Goal: Task Accomplishment & Management: Manage account settings

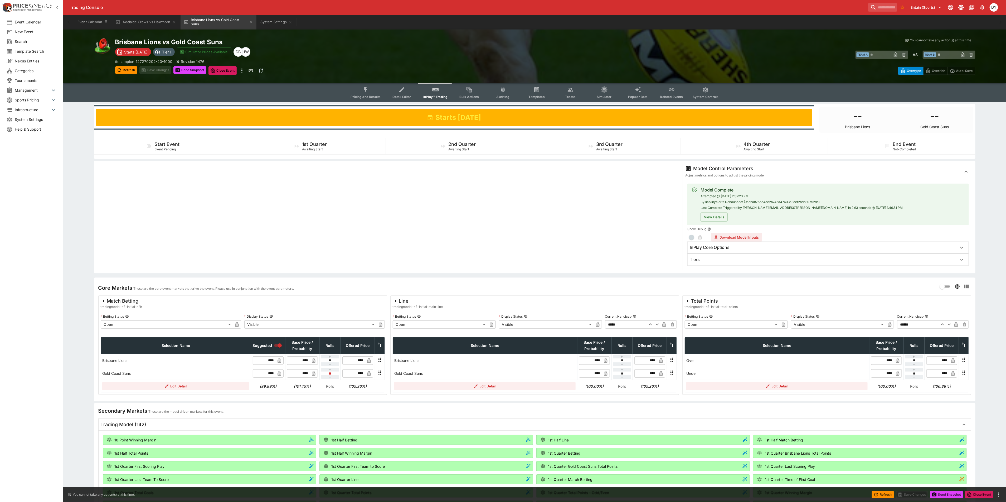
drag, startPoint x: 569, startPoint y: 89, endPoint x: 547, endPoint y: 98, distance: 23.8
click at [569, 89] on icon "Event type filters" at bounding box center [571, 90] width 6 height 4
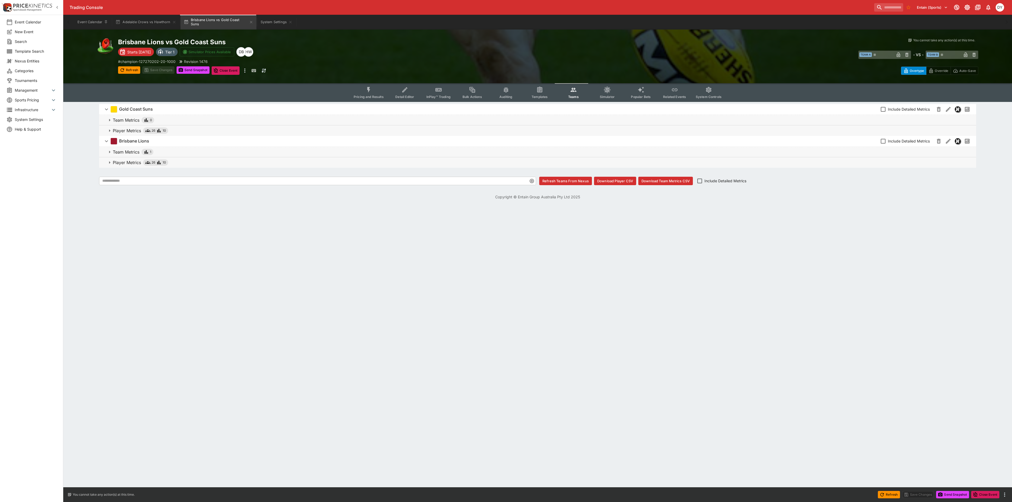
click at [124, 160] on p "Player Metrics" at bounding box center [127, 162] width 28 height 6
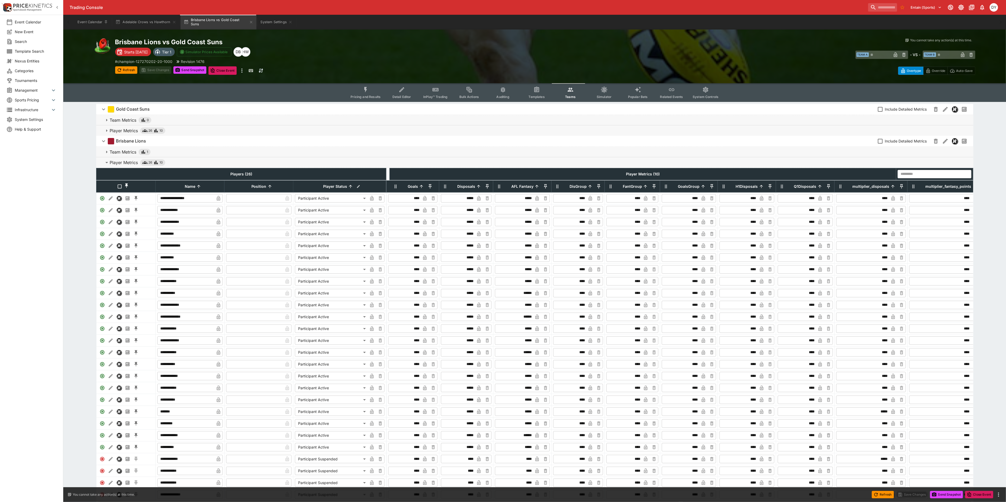
scroll to position [40, 0]
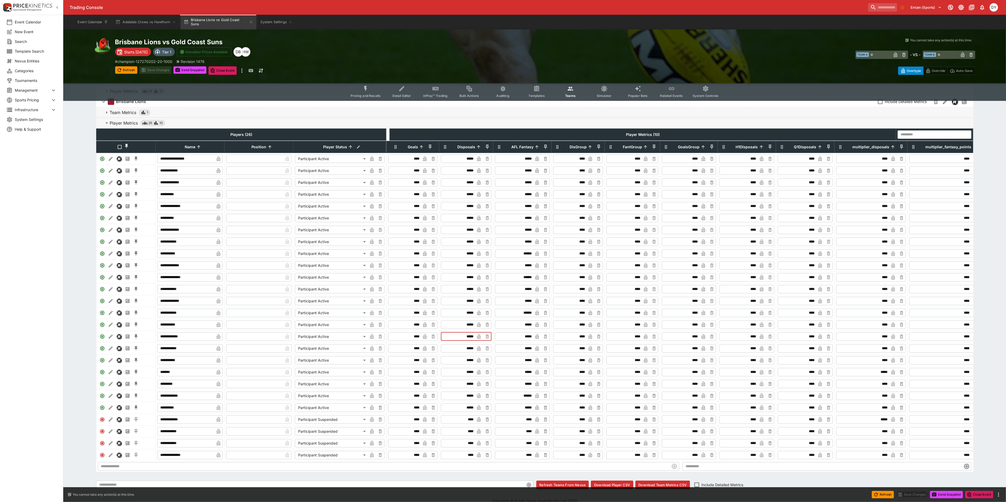
drag, startPoint x: 472, startPoint y: 347, endPoint x: 459, endPoint y: 347, distance: 13.5
click at [459, 341] on input "*****" at bounding box center [458, 337] width 33 height 8
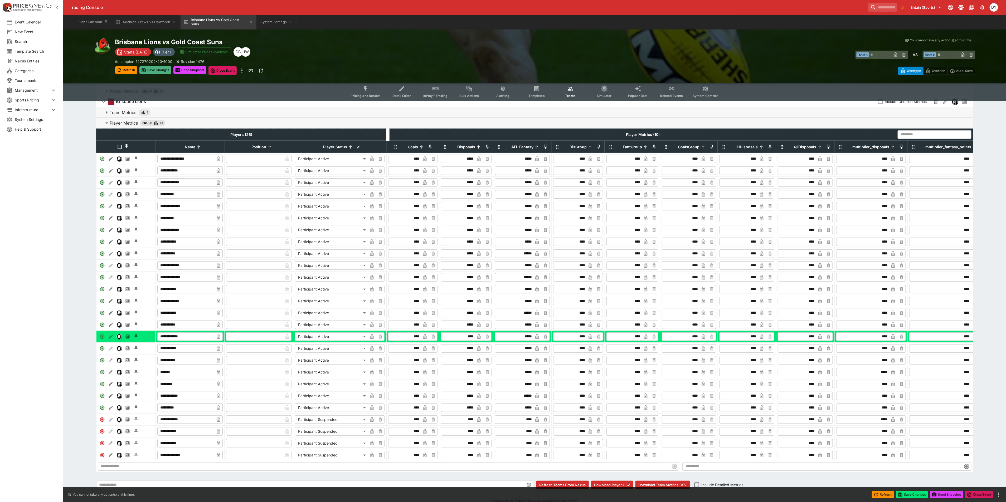
type input "*****"
click at [154, 71] on button "Save Changes" at bounding box center [155, 69] width 32 height 7
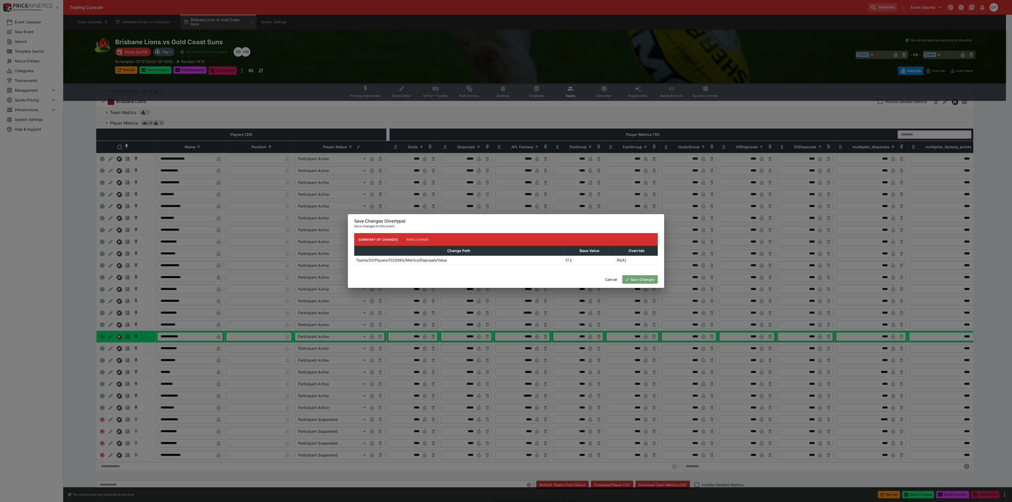
click at [648, 280] on button "Save Changes" at bounding box center [640, 279] width 36 height 8
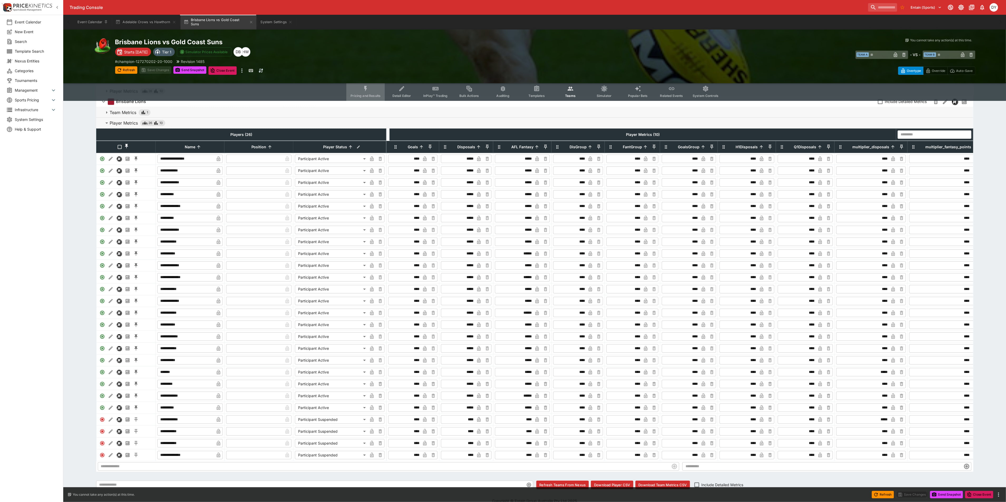
click at [369, 87] on icon "Event type filters" at bounding box center [365, 88] width 7 height 7
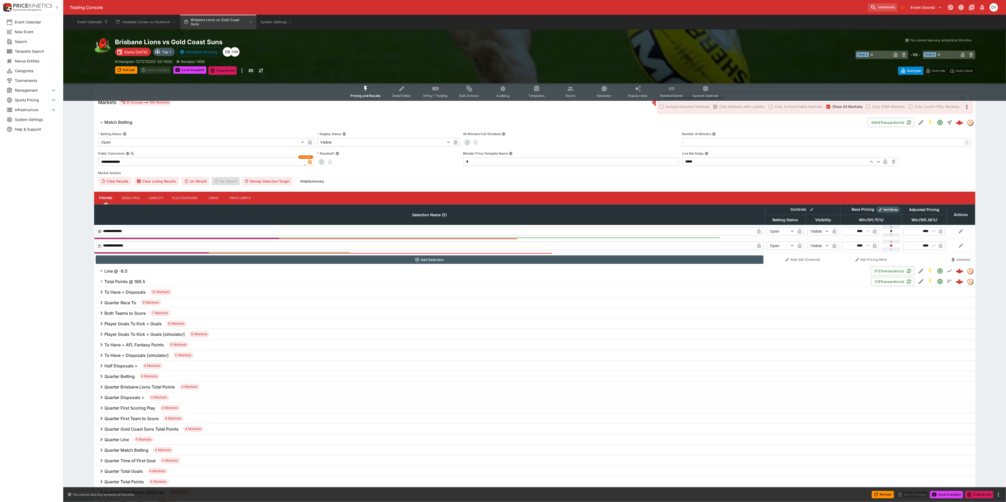
scroll to position [158, 0]
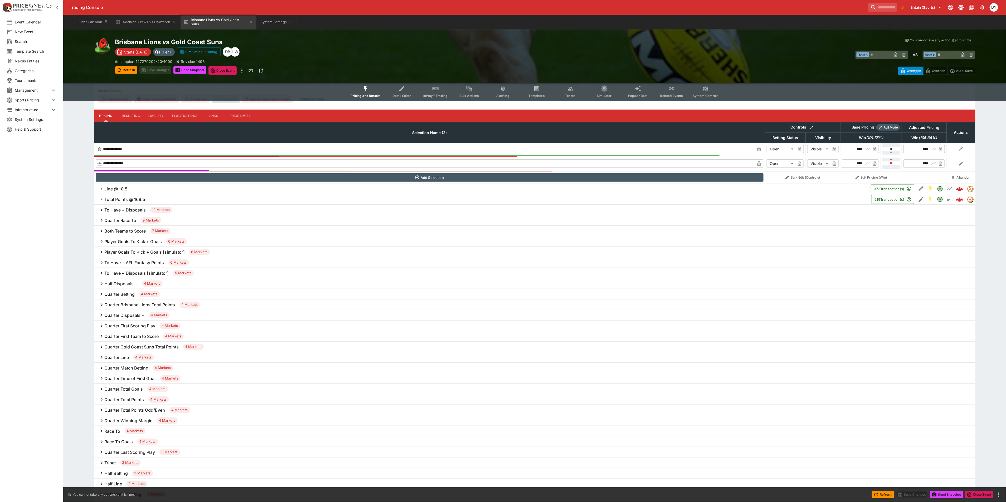
click at [126, 207] on div "To Have + Disposals 12 Markets" at bounding box center [534, 210] width 881 height 11
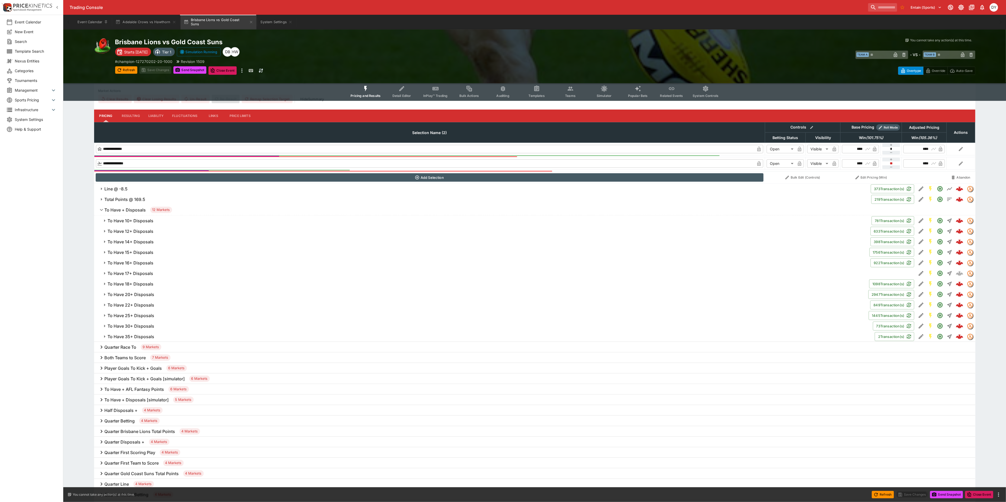
click at [139, 283] on h6 "To Have 18+ Disposals" at bounding box center [131, 284] width 46 height 6
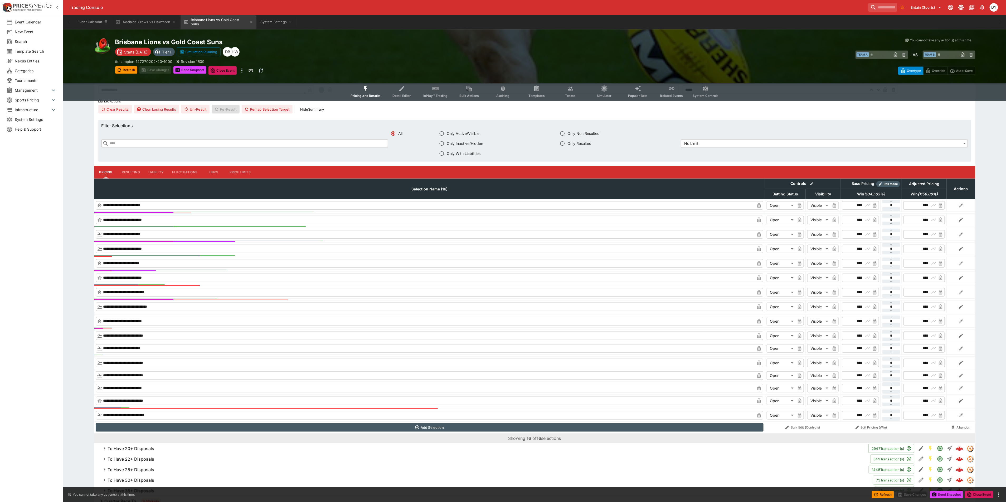
scroll to position [395, 0]
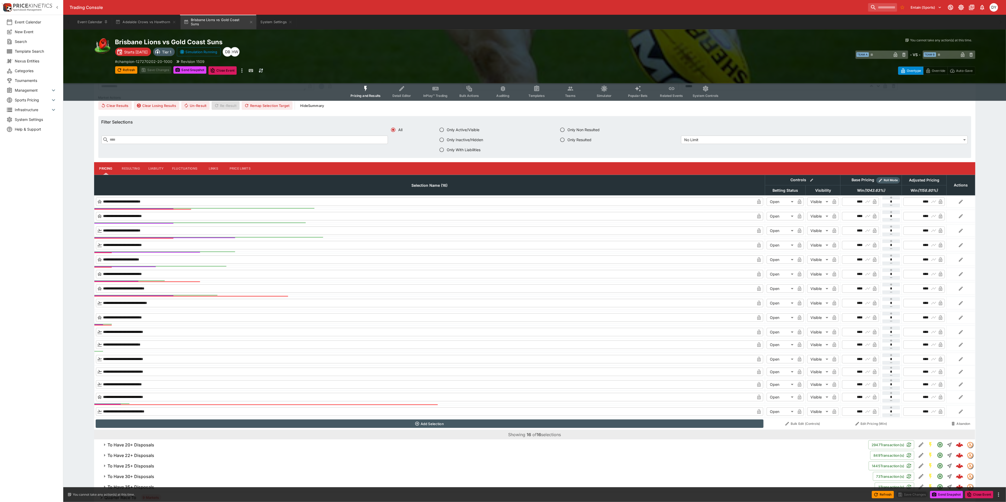
click at [159, 168] on button "Liability" at bounding box center [156, 168] width 24 height 13
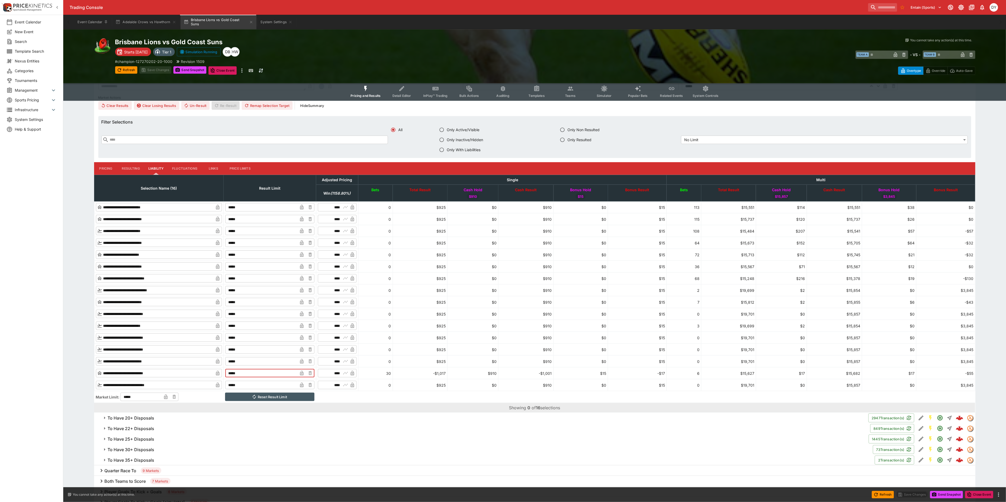
drag, startPoint x: 258, startPoint y: 374, endPoint x: 235, endPoint y: 372, distance: 22.7
click at [235, 372] on tr "**********" at bounding box center [534, 374] width 881 height 12
type input "*****"
click at [162, 67] on button "Save Changes" at bounding box center [155, 69] width 32 height 7
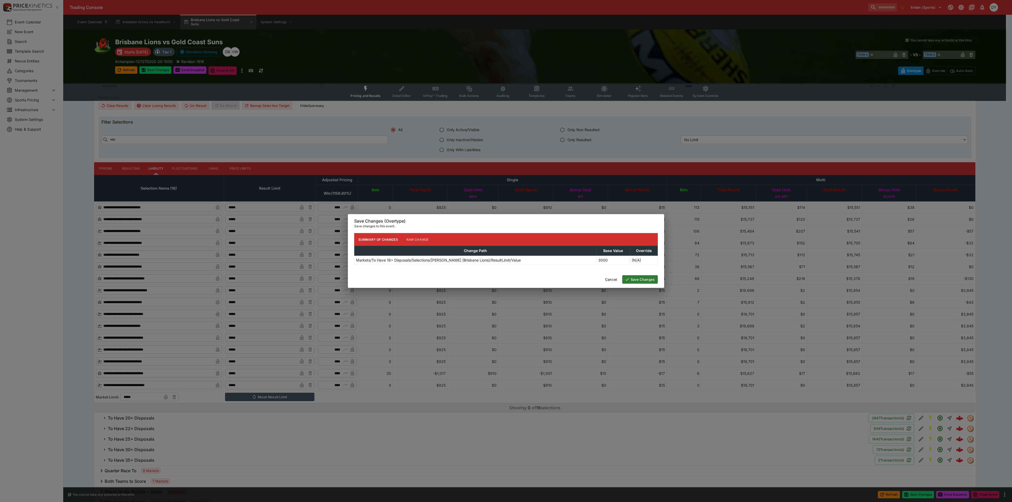
click at [639, 281] on button "Save Changes" at bounding box center [640, 279] width 36 height 8
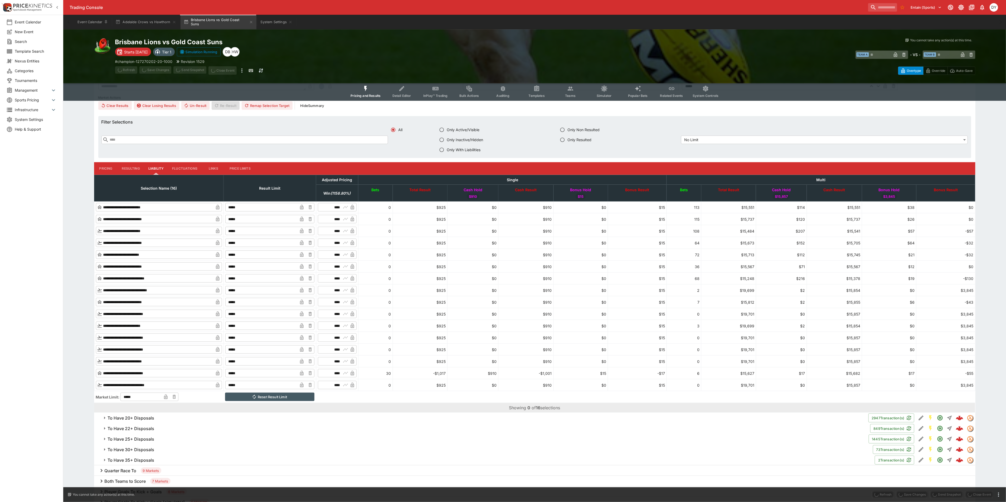
click at [369, 89] on icon "Event type filters" at bounding box center [365, 88] width 7 height 7
click at [368, 84] on button "Pricing and Results" at bounding box center [365, 91] width 38 height 19
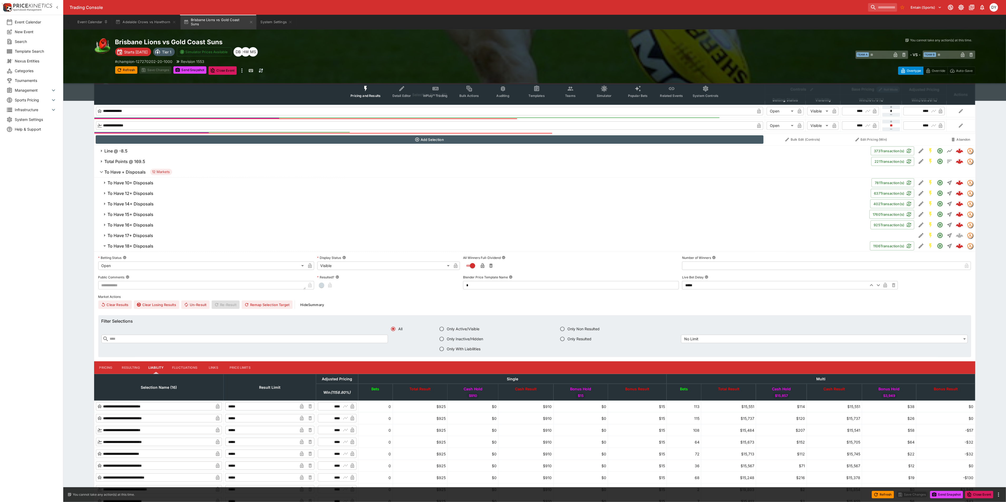
scroll to position [198, 0]
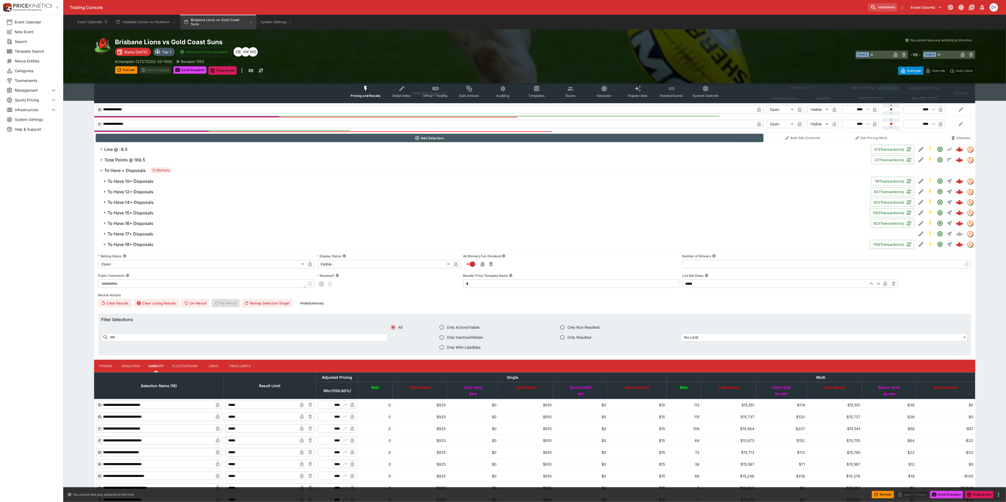
click at [135, 244] on h6 "To Have 18+ Disposals" at bounding box center [131, 245] width 46 height 6
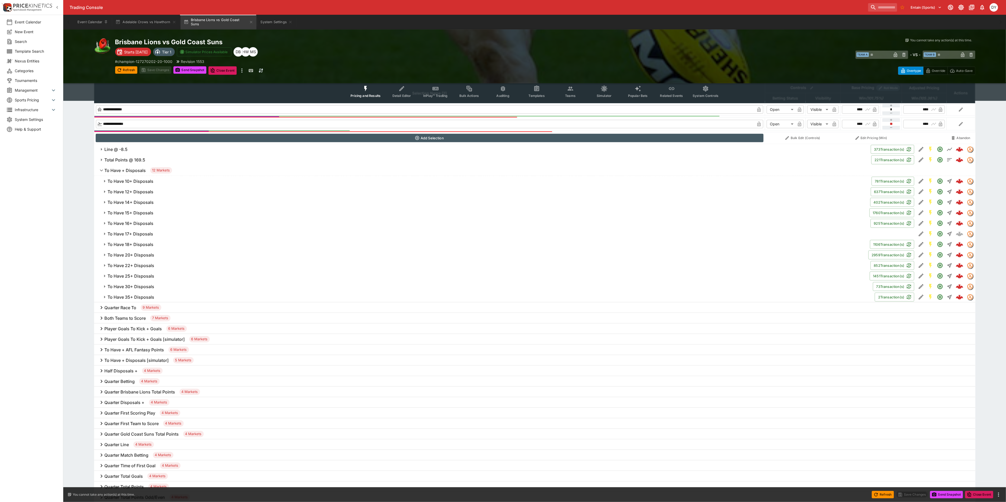
click at [121, 170] on h6 "To Have + Disposals" at bounding box center [125, 171] width 41 height 6
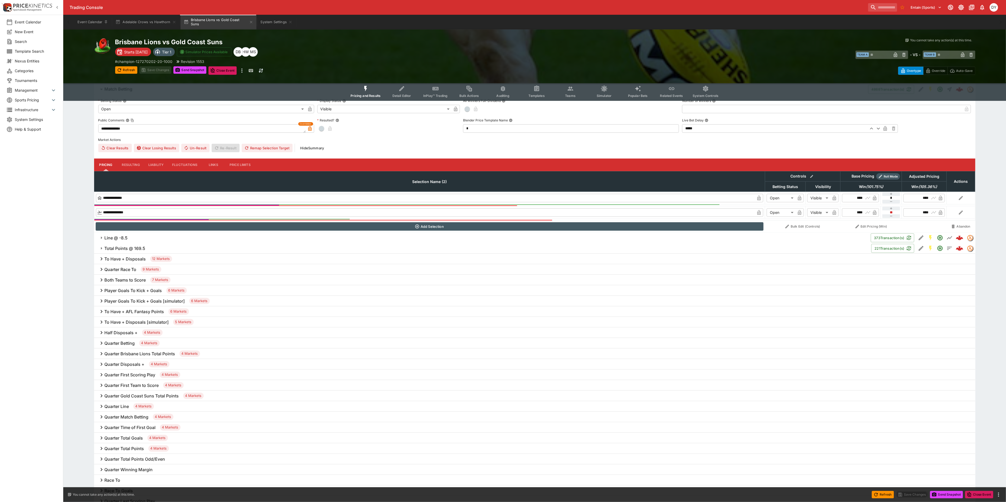
scroll to position [0, 0]
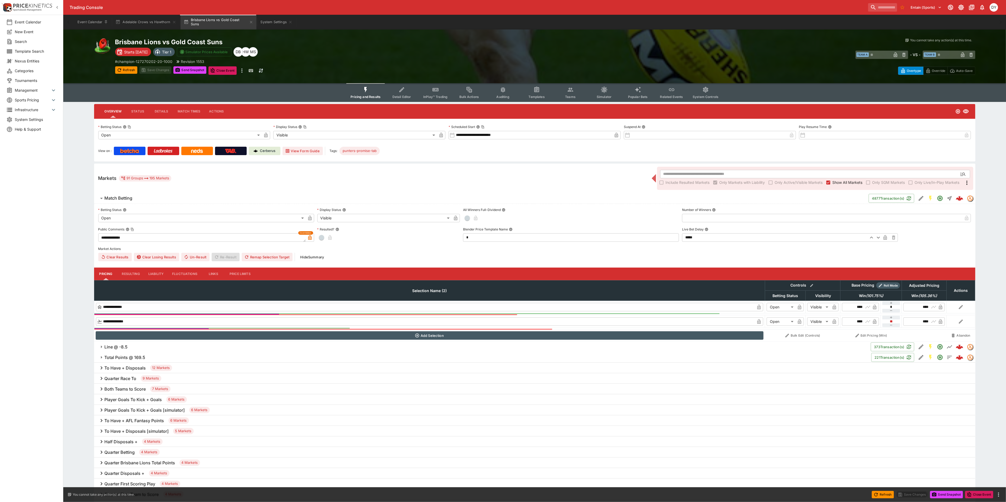
click at [367, 88] on icon "Event type filters" at bounding box center [365, 90] width 3 height 6
click at [364, 89] on icon "Event type filters" at bounding box center [365, 89] width 7 height 7
click at [369, 87] on icon "Event type filters" at bounding box center [365, 89] width 7 height 7
click at [375, 93] on button "Pricing and Results" at bounding box center [365, 92] width 38 height 19
click at [144, 19] on button "Adelaide Crows vs Hawthorn" at bounding box center [145, 22] width 67 height 15
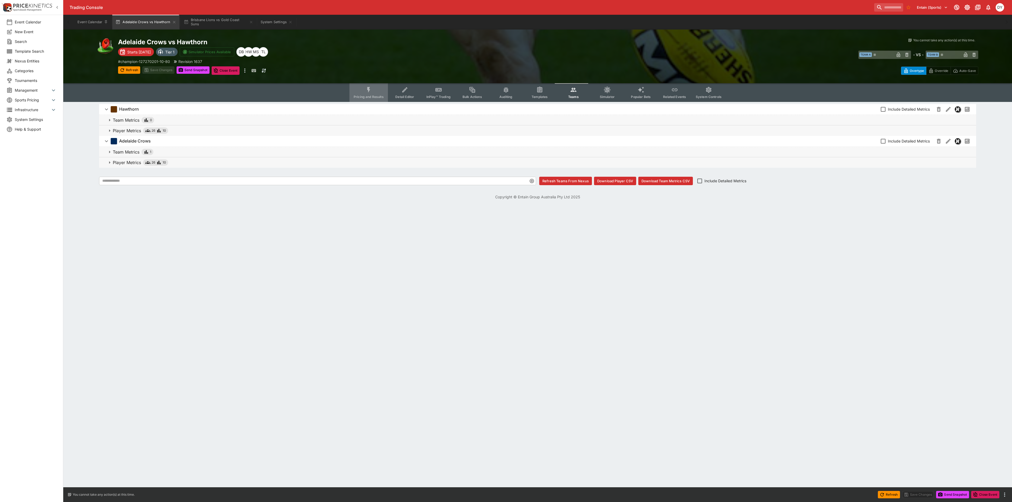
click at [373, 85] on button "Pricing and Results" at bounding box center [368, 92] width 38 height 19
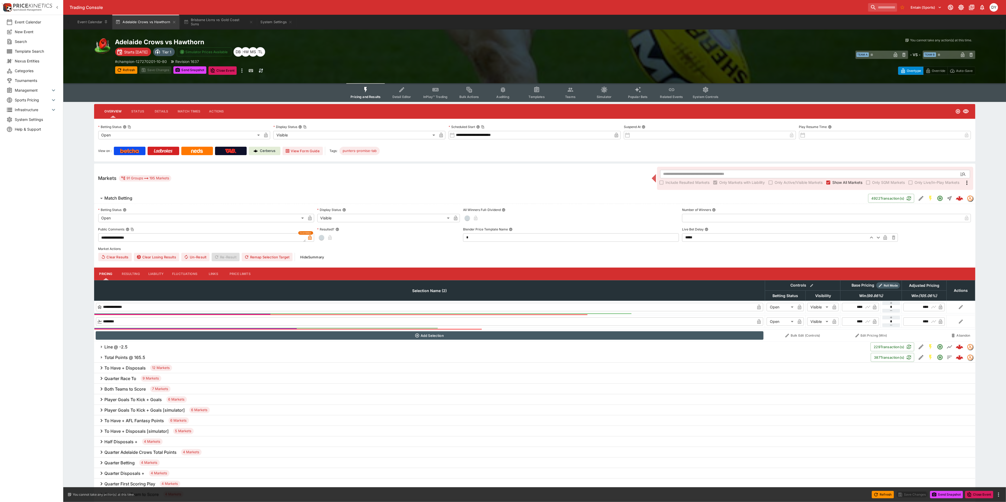
click at [365, 86] on icon "Event type filters" at bounding box center [365, 89] width 7 height 7
